Goal: Task Accomplishment & Management: Complete application form

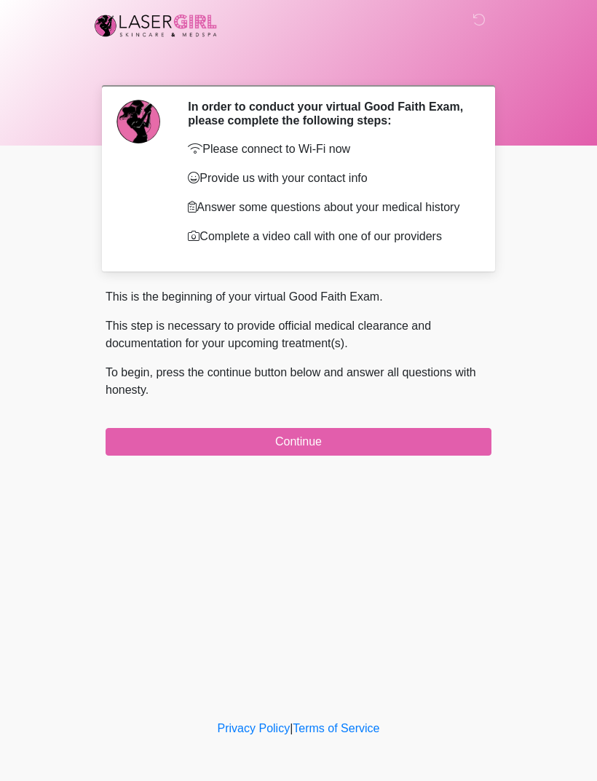
click at [375, 456] on button "Continue" at bounding box center [299, 442] width 386 height 28
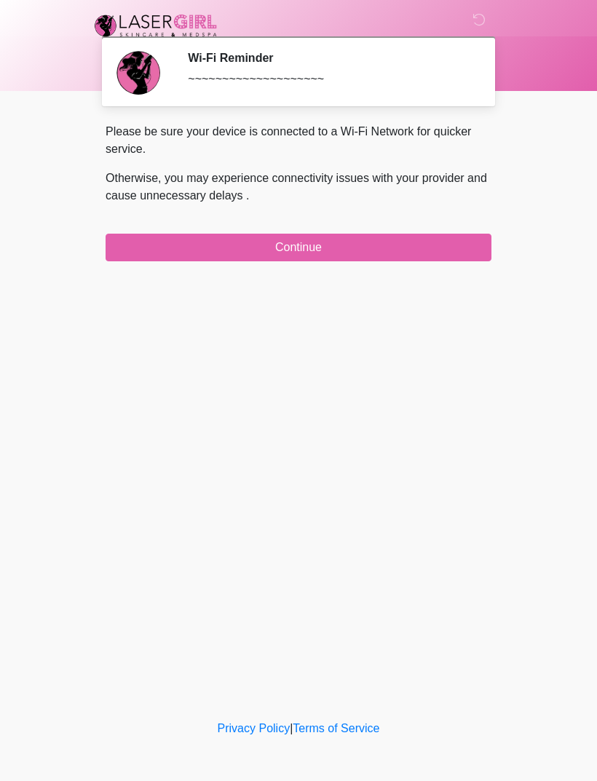
click at [350, 241] on button "Continue" at bounding box center [299, 248] width 386 height 28
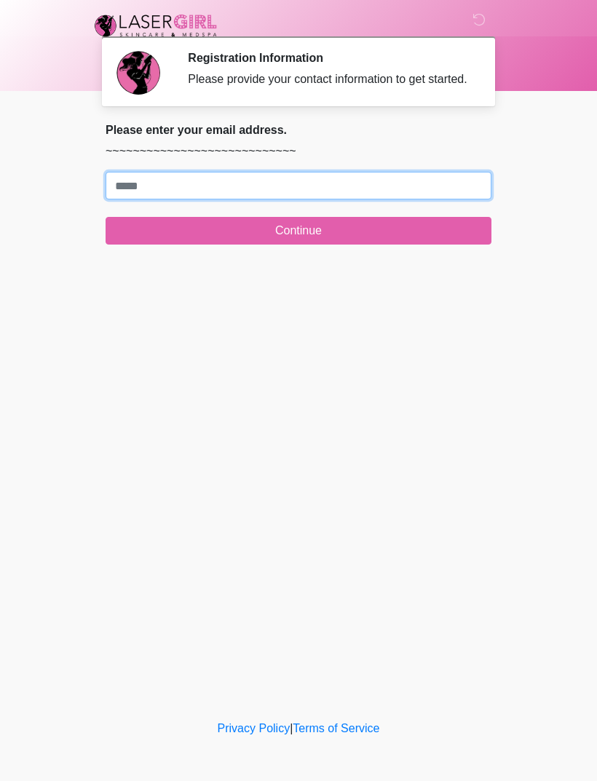
click at [309, 199] on input "Where should we email your treatment plan?" at bounding box center [299, 186] width 386 height 28
type input "**********"
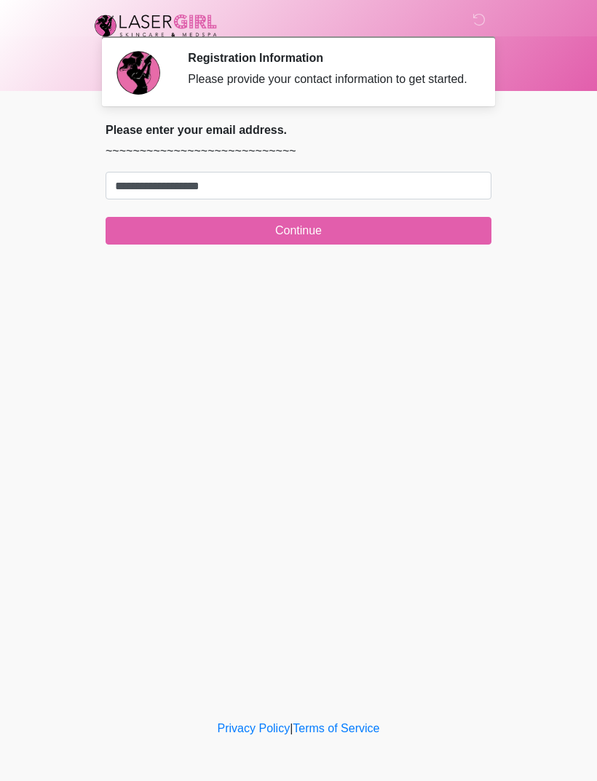
click at [381, 243] on button "Continue" at bounding box center [299, 231] width 386 height 28
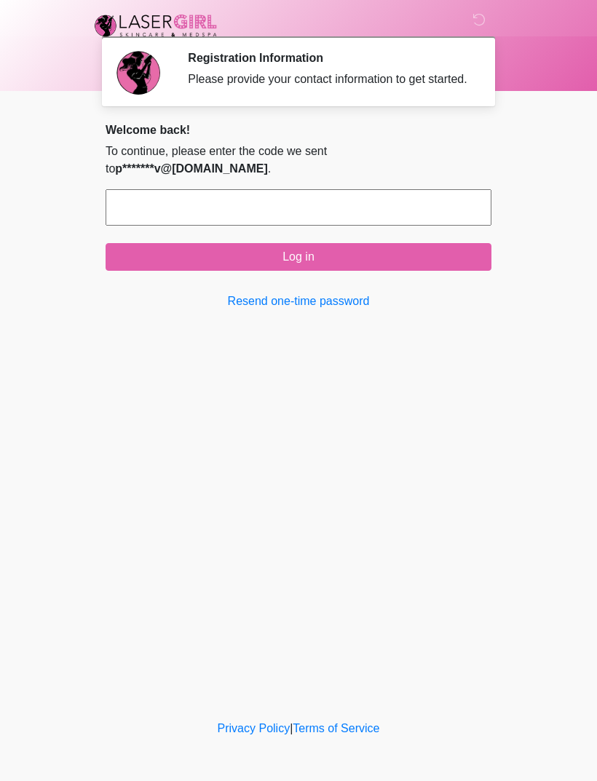
click at [420, 207] on input "text" at bounding box center [299, 207] width 386 height 36
click at [483, 173] on p "To continue, please enter the code we sent to p*******v@[DOMAIN_NAME] ." at bounding box center [299, 160] width 386 height 35
click at [496, 172] on div "**********" at bounding box center [299, 222] width 408 height 199
click at [267, 166] on span "p*******v@[DOMAIN_NAME]" at bounding box center [191, 168] width 152 height 12
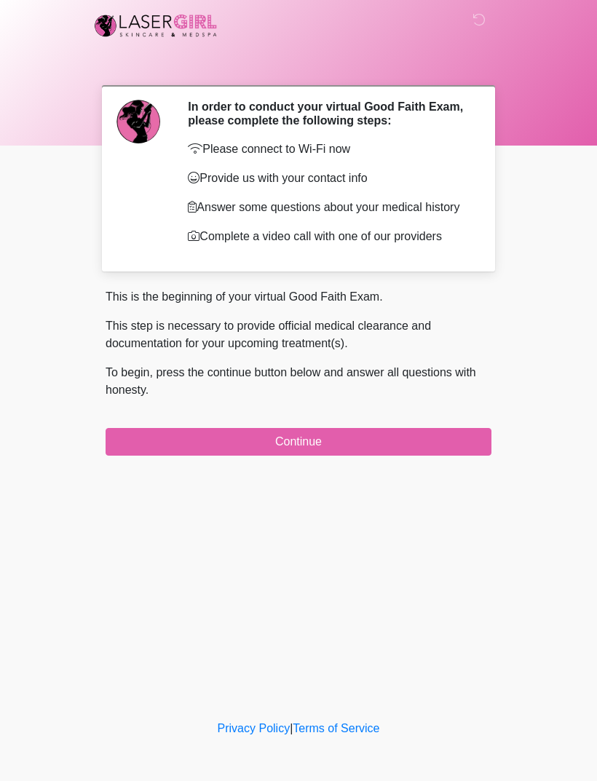
click at [419, 456] on button "Continue" at bounding box center [299, 442] width 386 height 28
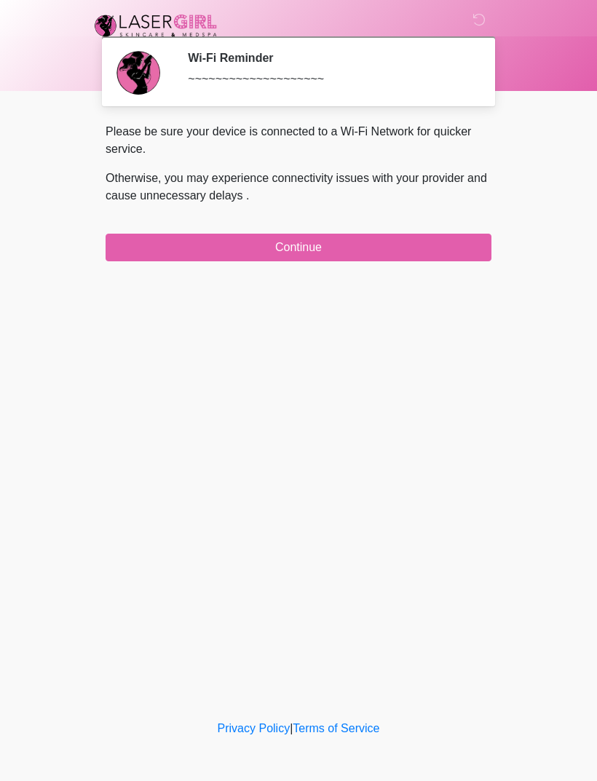
click at [304, 247] on button "Continue" at bounding box center [299, 248] width 386 height 28
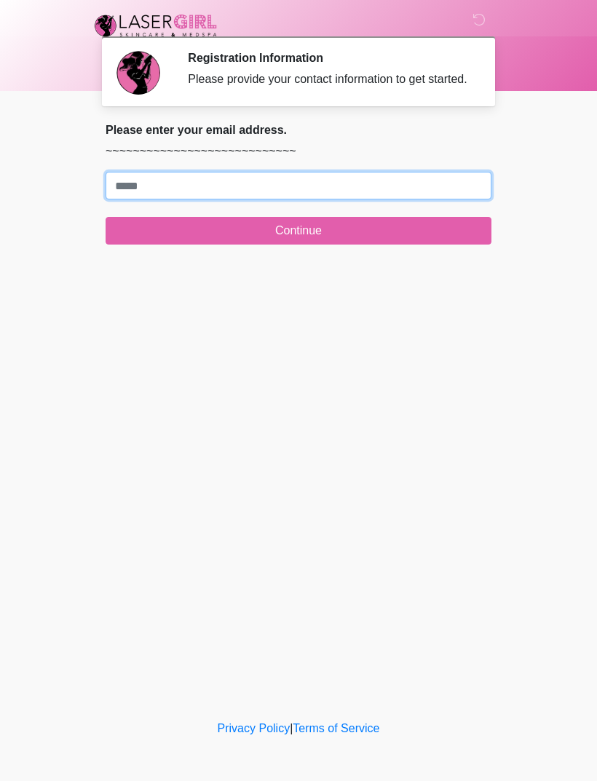
click at [163, 199] on input "Where should we email your treatment plan?" at bounding box center [299, 186] width 386 height 28
type input "**********"
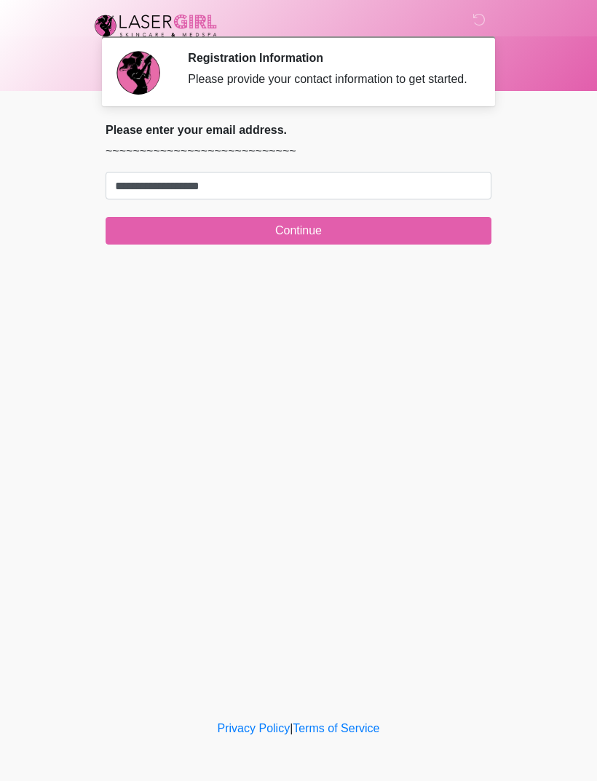
click at [333, 245] on button "Continue" at bounding box center [299, 231] width 386 height 28
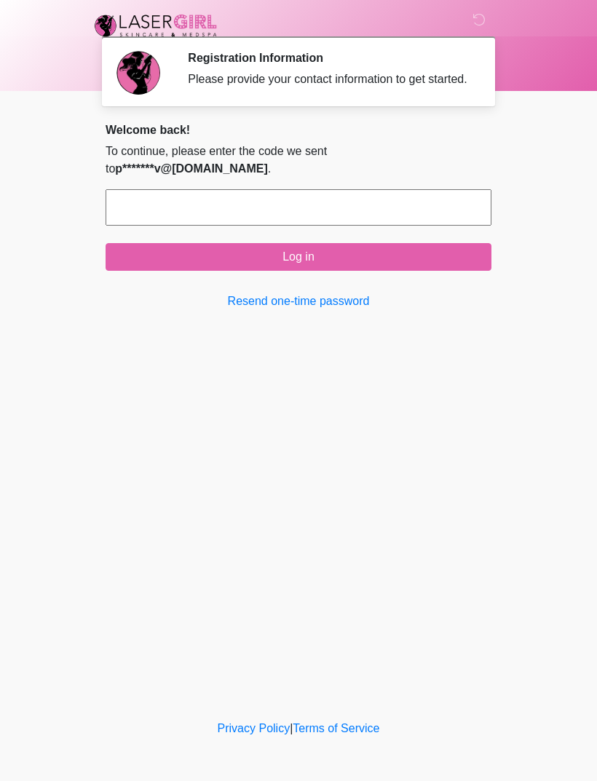
click at [156, 221] on input "text" at bounding box center [299, 207] width 386 height 36
type input "******"
click at [425, 257] on button "Log in" at bounding box center [299, 257] width 386 height 28
click at [423, 256] on button "Log in" at bounding box center [299, 257] width 386 height 28
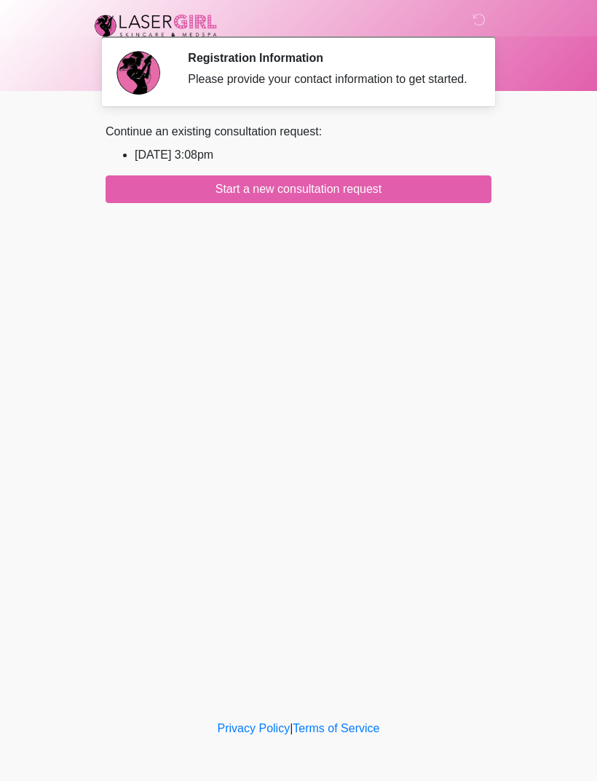
click at [410, 203] on button "Start a new consultation request" at bounding box center [299, 189] width 386 height 28
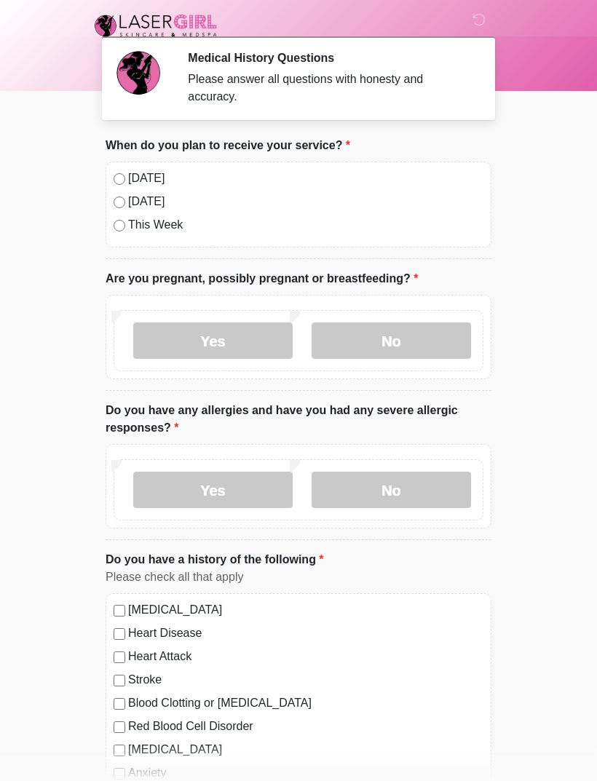
click at [417, 348] on label "No" at bounding box center [391, 340] width 159 height 36
click at [421, 496] on label "No" at bounding box center [391, 490] width 159 height 36
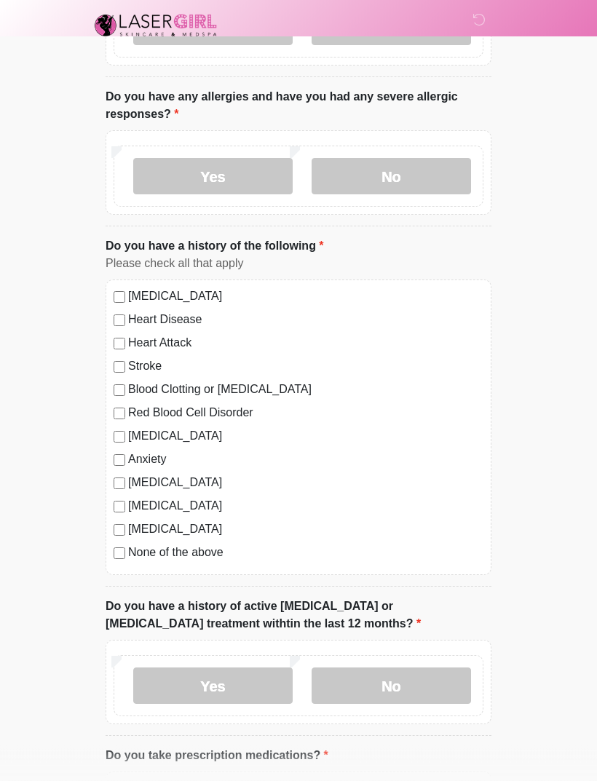
scroll to position [320, 0]
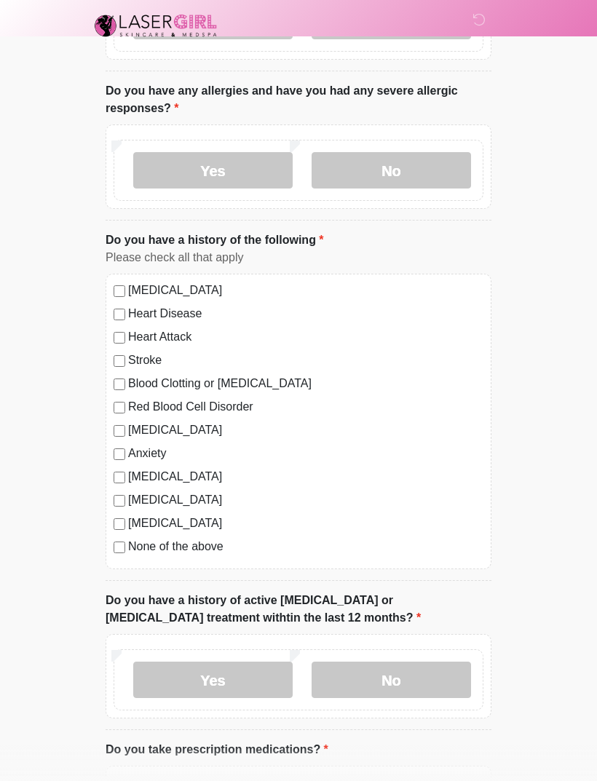
click at [429, 685] on label "No" at bounding box center [391, 680] width 159 height 36
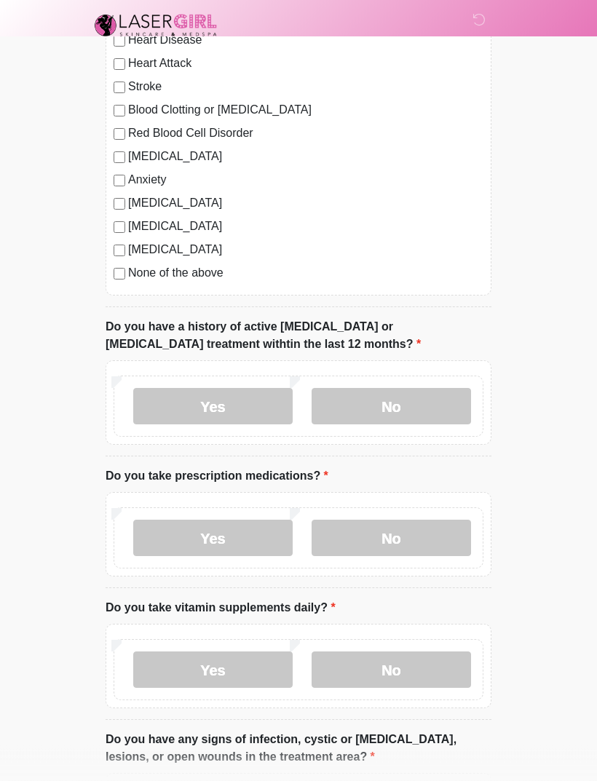
scroll to position [614, 0]
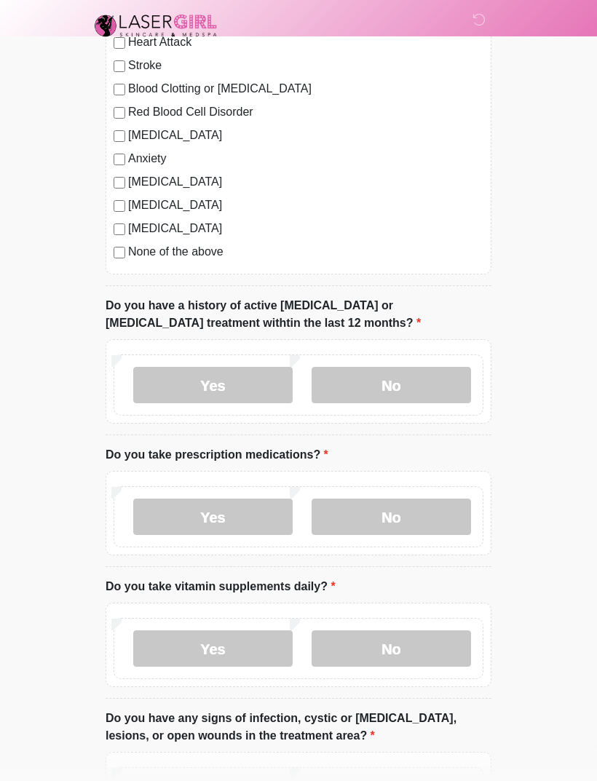
click at [441, 518] on label "No" at bounding box center [391, 517] width 159 height 36
click at [444, 661] on label "No" at bounding box center [391, 648] width 159 height 36
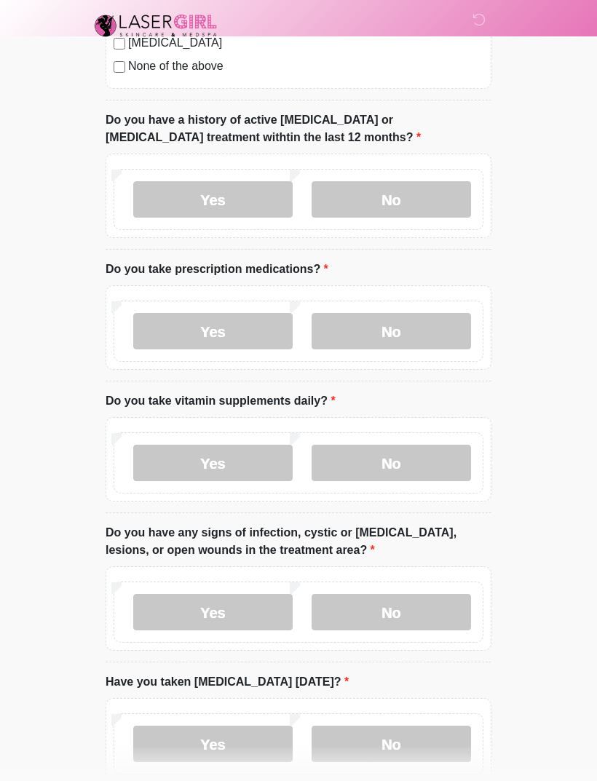
scroll to position [815, 0]
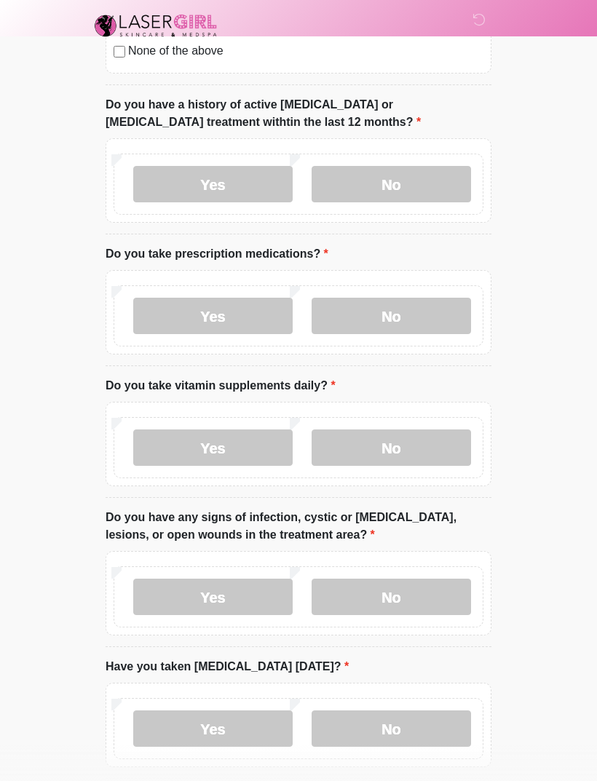
click at [400, 611] on label "No" at bounding box center [391, 597] width 159 height 36
click at [439, 725] on label "No" at bounding box center [391, 728] width 159 height 36
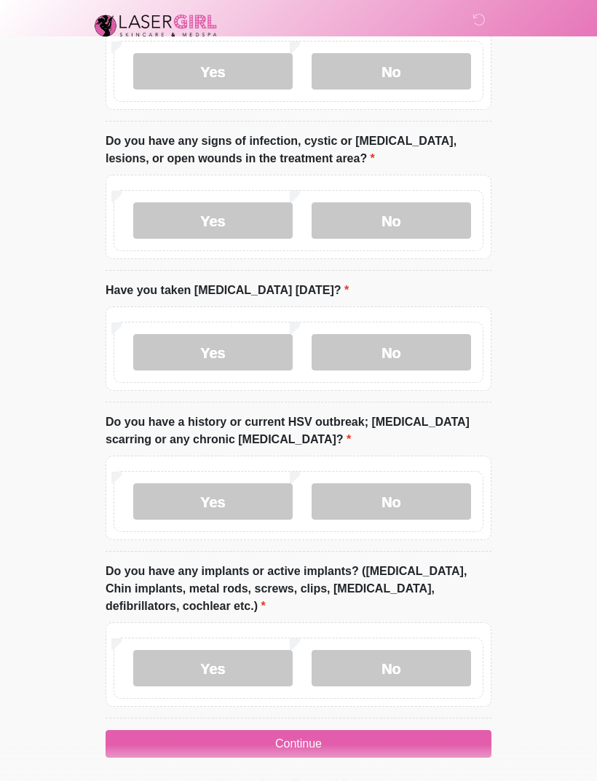
scroll to position [1197, 0]
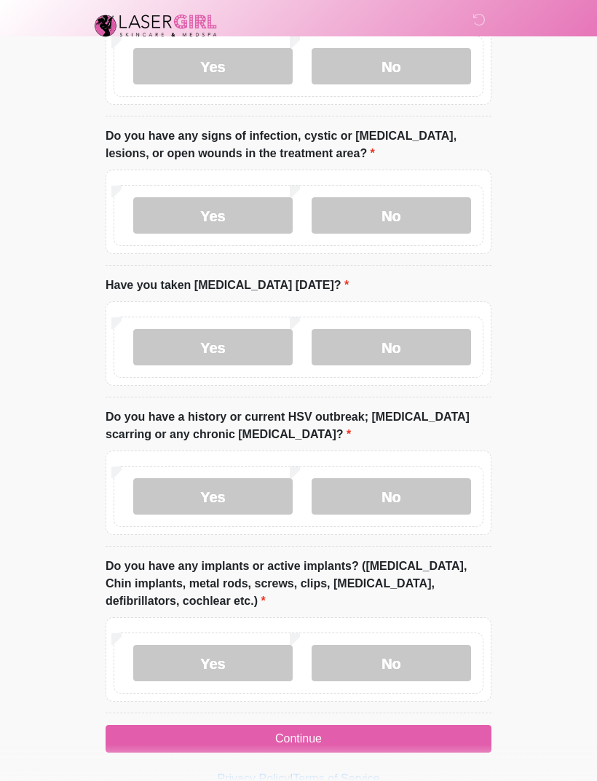
click at [462, 646] on label "No" at bounding box center [391, 663] width 159 height 36
click at [440, 510] on label "No" at bounding box center [391, 496] width 159 height 36
click at [403, 738] on button "Continue" at bounding box center [299, 739] width 386 height 28
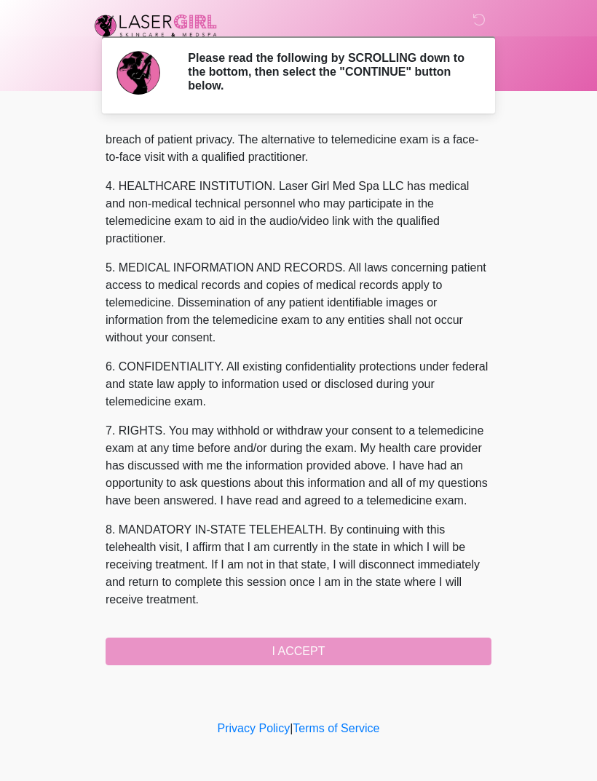
scroll to position [389, 0]
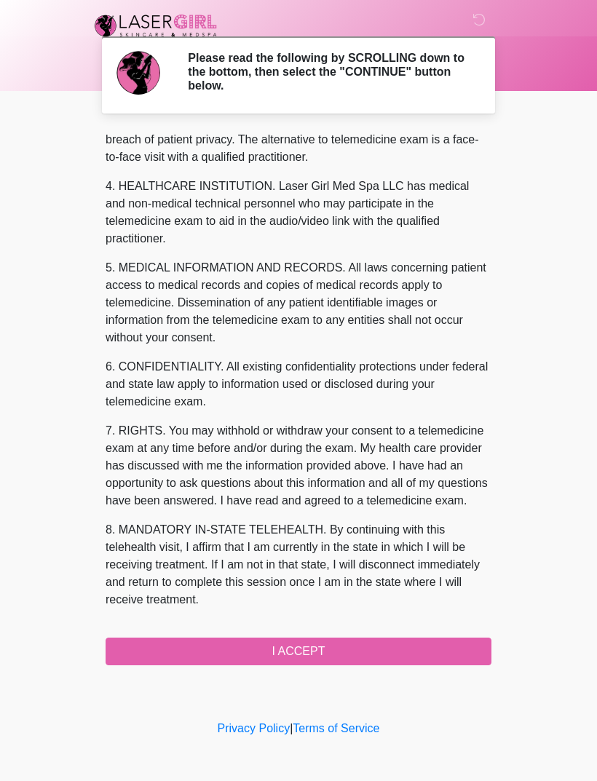
click at [372, 645] on button "I ACCEPT" at bounding box center [299, 652] width 386 height 28
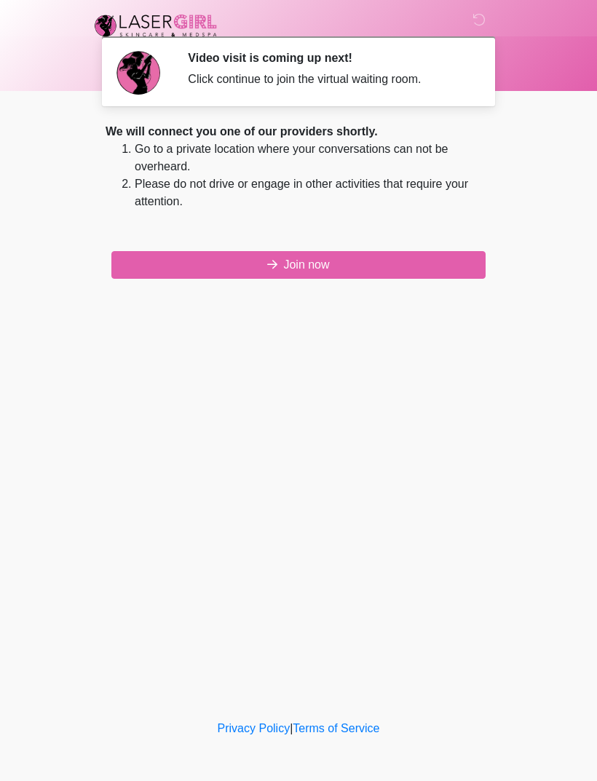
click at [432, 258] on button "Join now" at bounding box center [298, 265] width 374 height 28
